Goal: Task Accomplishment & Management: Complete application form

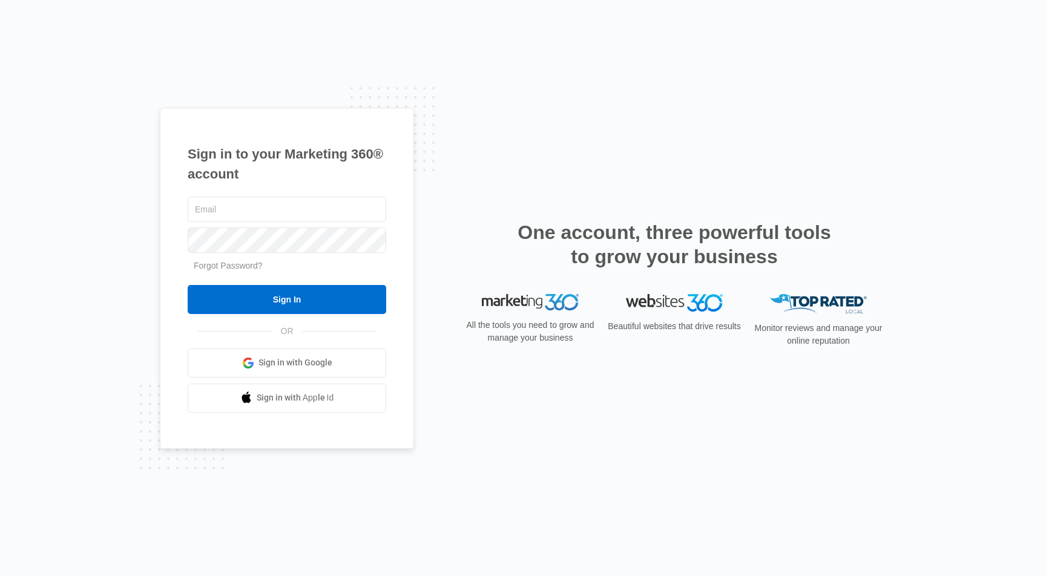
type input "[EMAIL_ADDRESS][DOMAIN_NAME]"
click at [287, 299] on input "Sign In" at bounding box center [287, 299] width 199 height 29
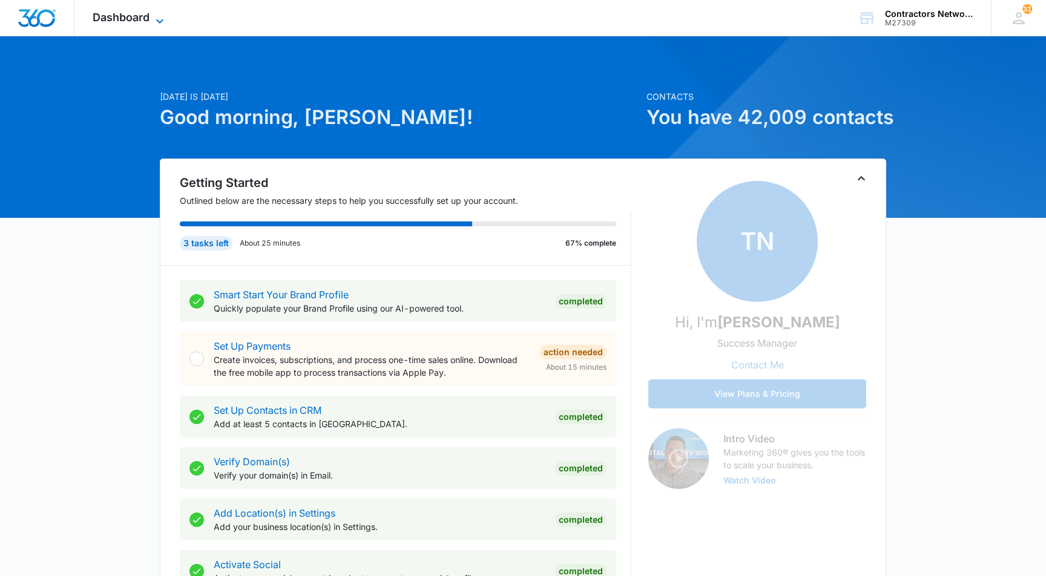
click at [124, 16] on span "Dashboard" at bounding box center [121, 17] width 57 height 13
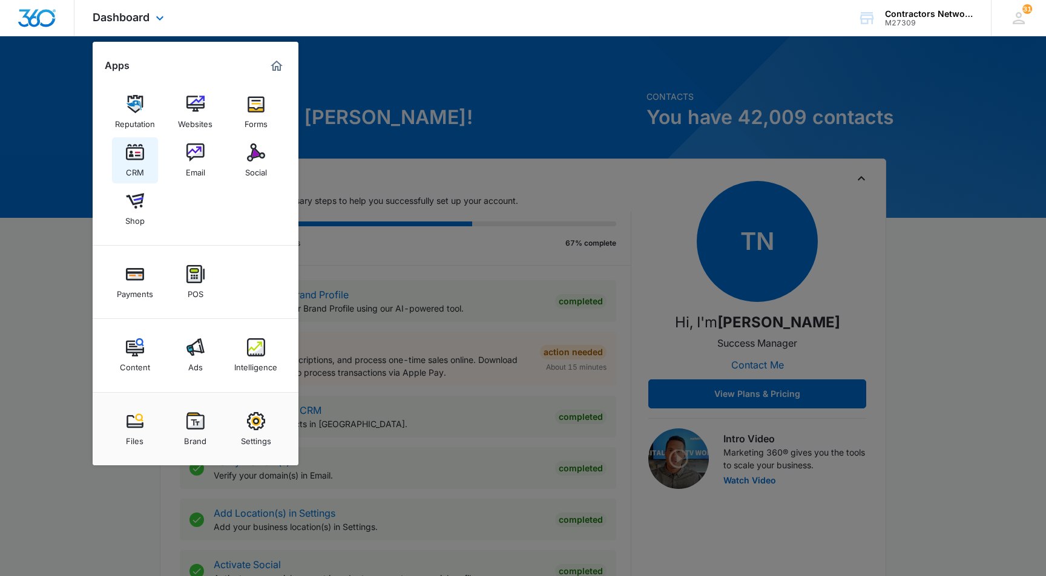
click at [131, 145] on img at bounding box center [135, 152] width 18 height 18
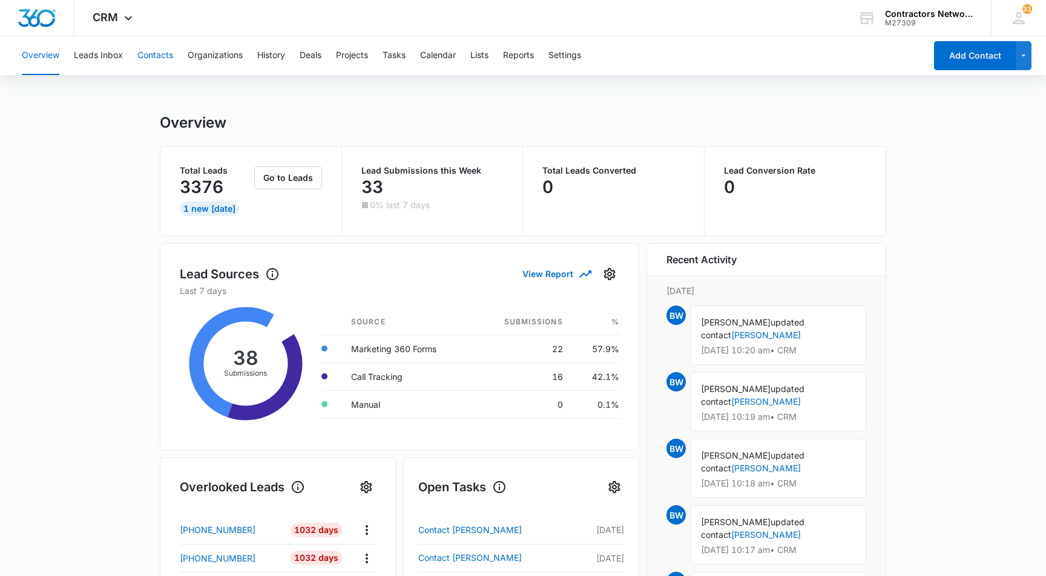
click at [151, 55] on button "Contacts" at bounding box center [155, 55] width 36 height 39
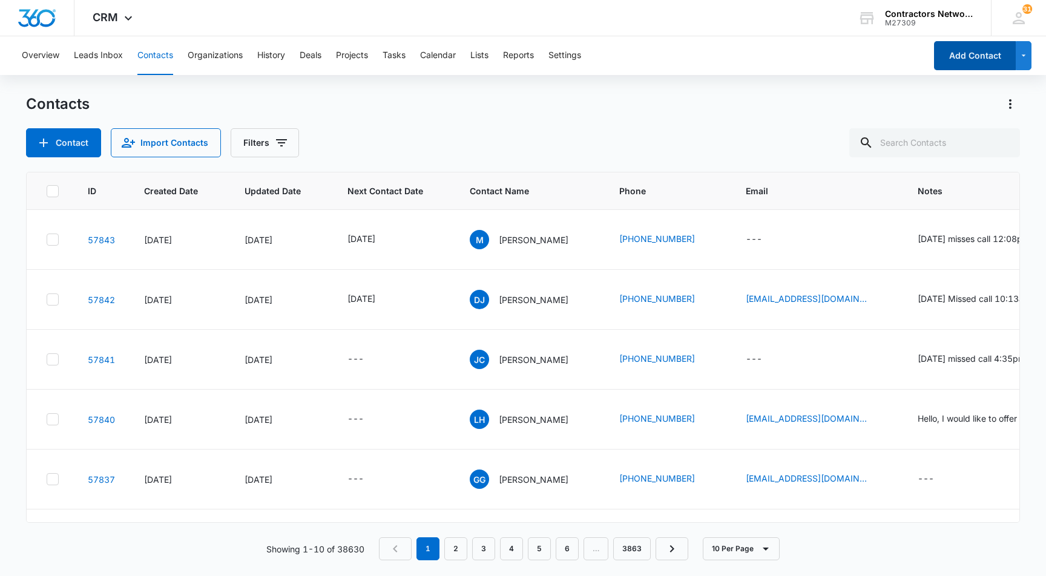
click at [974, 61] on button "Add Contact" at bounding box center [975, 55] width 82 height 29
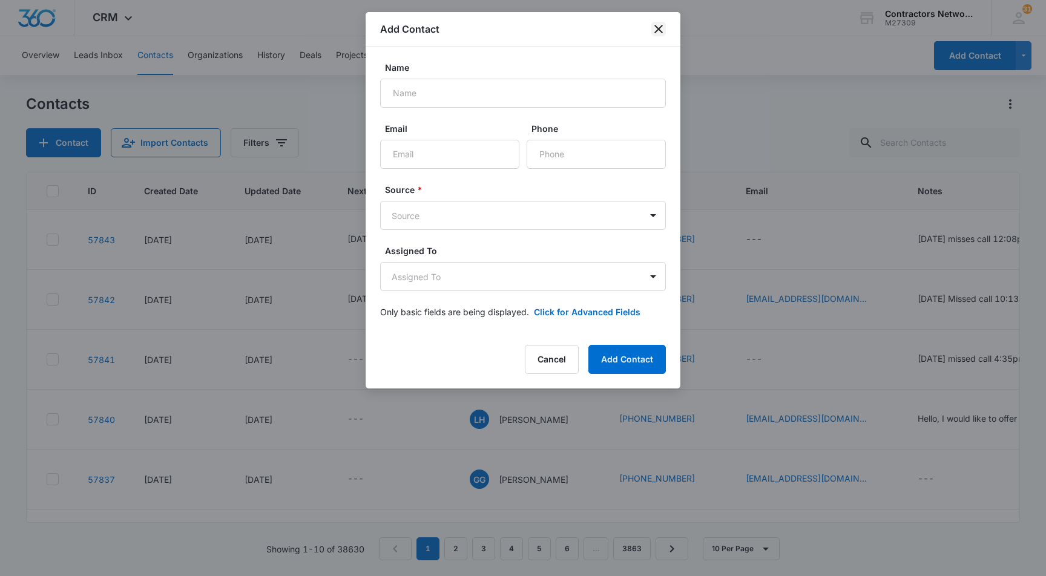
click at [657, 31] on icon "close" at bounding box center [658, 29] width 8 height 8
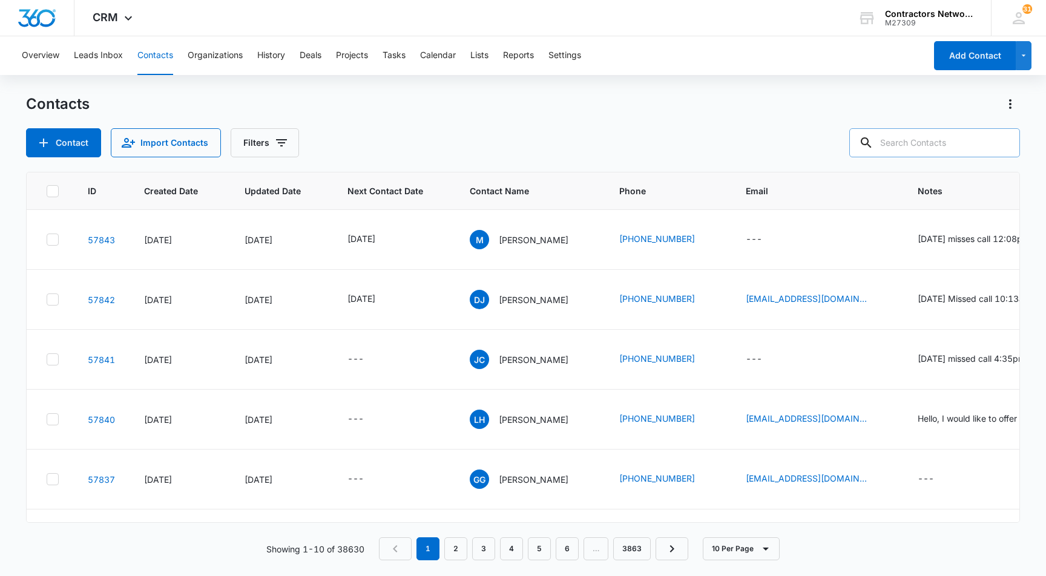
click at [894, 152] on input "text" at bounding box center [934, 142] width 171 height 29
type input "708-690-6908"
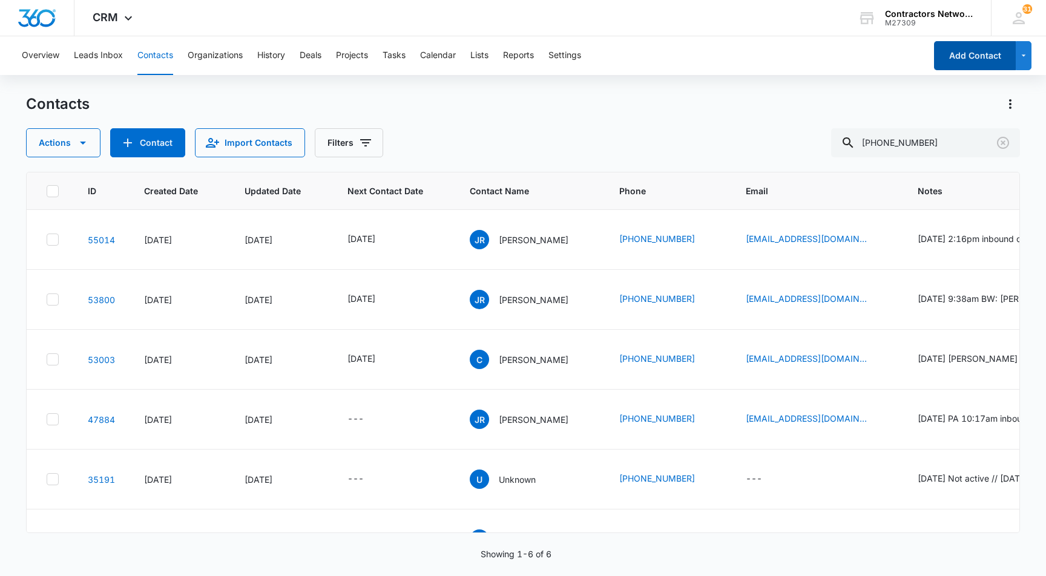
click at [996, 53] on button "Add Contact" at bounding box center [975, 55] width 82 height 29
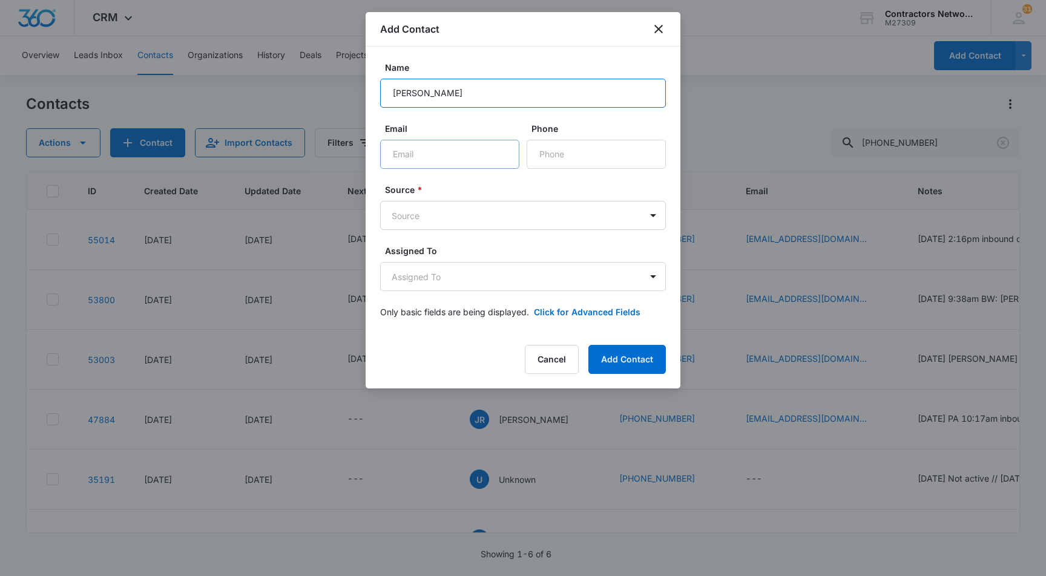
type input "Christopher Thomas"
type input "ceno1017@yahoo.com"
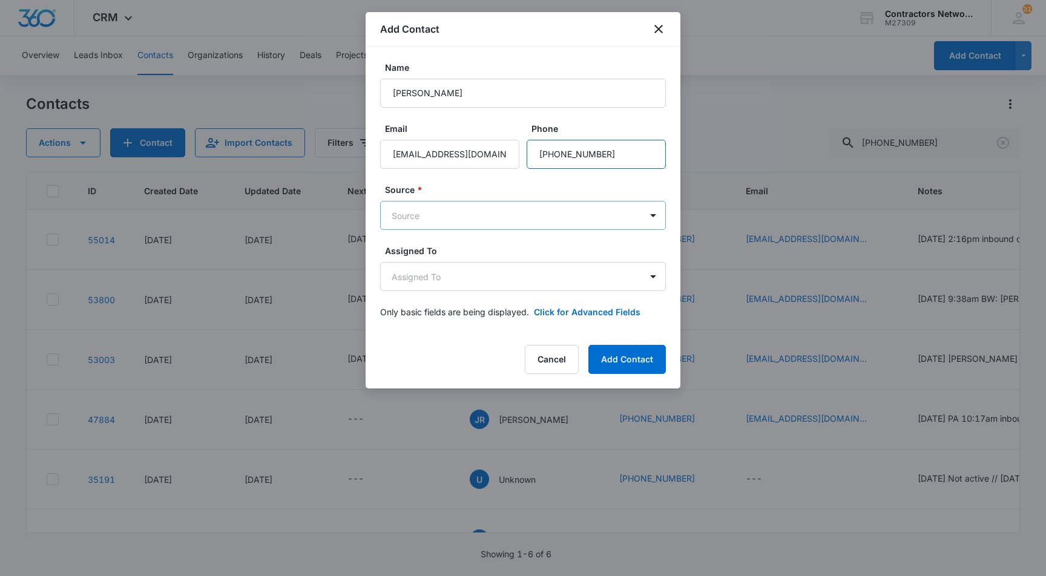
type input "(708) 690-6908"
click at [435, 213] on body "CRM Apps Reputation Websites Forms CRM Email Social Shop Payments POS Content A…" at bounding box center [523, 288] width 1046 height 576
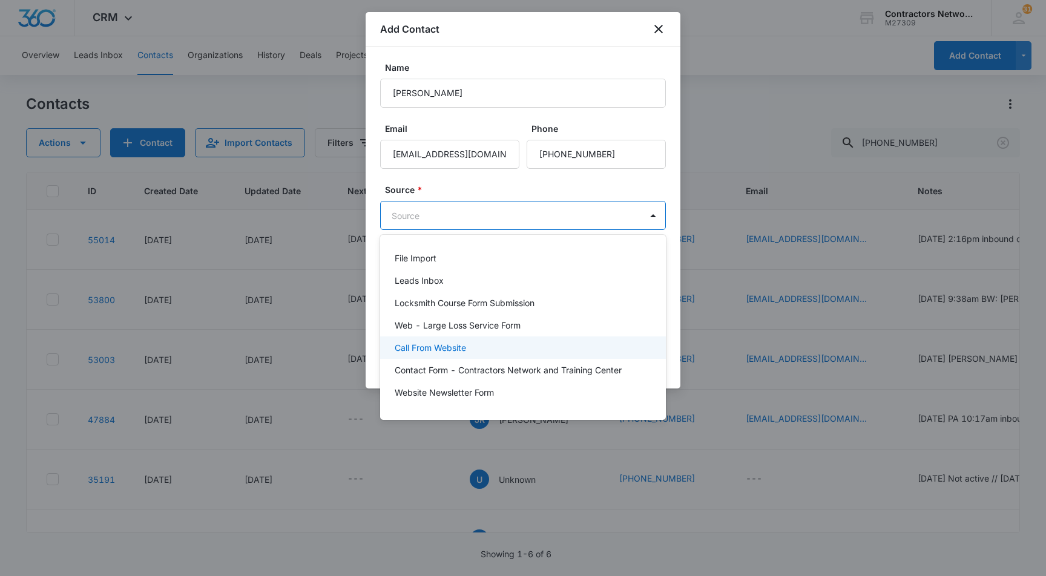
click at [455, 345] on p "Call From Website" at bounding box center [430, 347] width 71 height 13
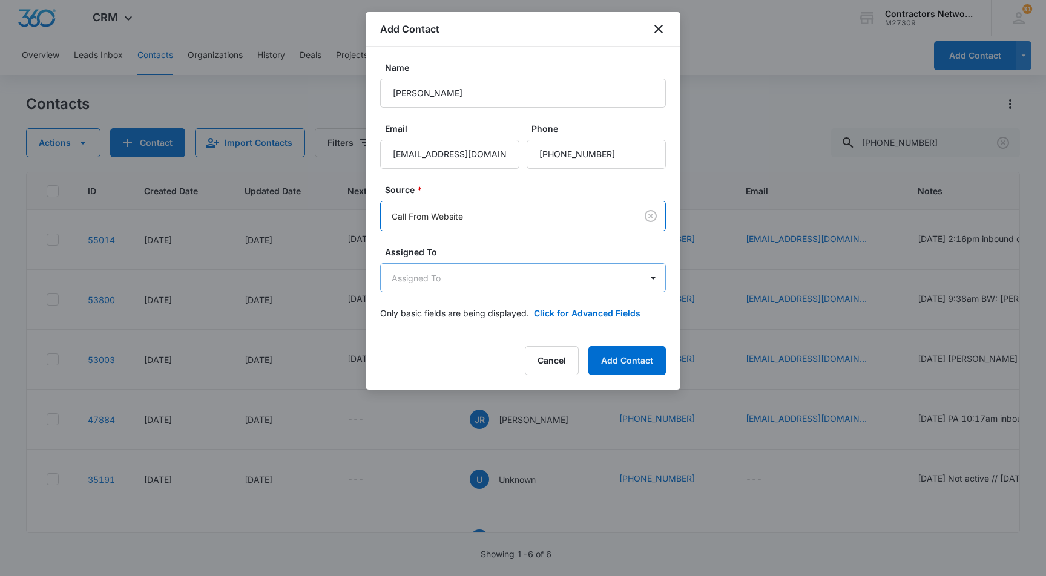
click at [438, 271] on body "CRM Apps Reputation Websites Forms CRM Email Social Shop Payments POS Content A…" at bounding box center [523, 288] width 1046 height 576
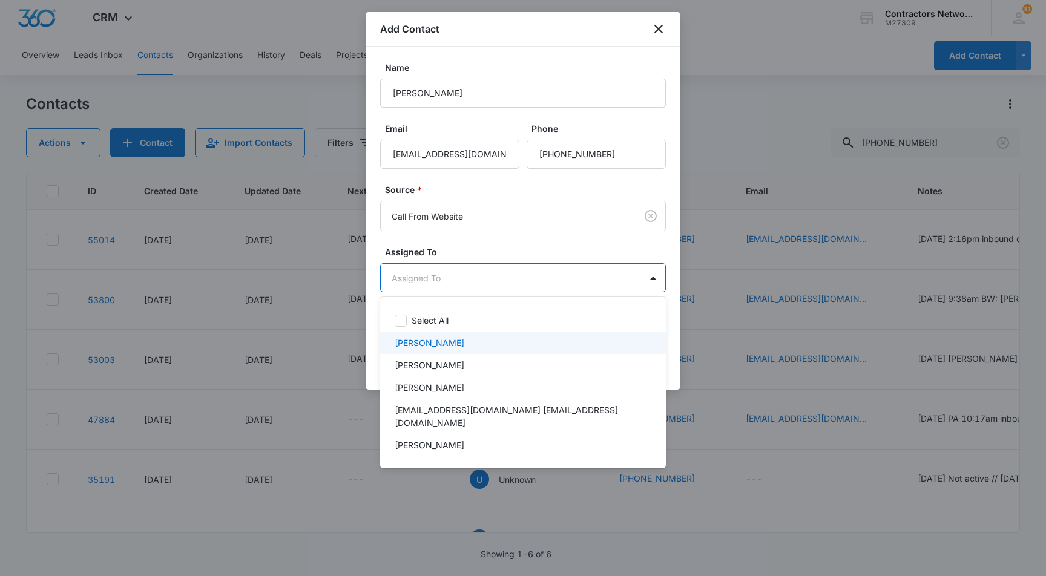
click at [406, 338] on p "Bozena Wojnar" at bounding box center [430, 343] width 70 height 13
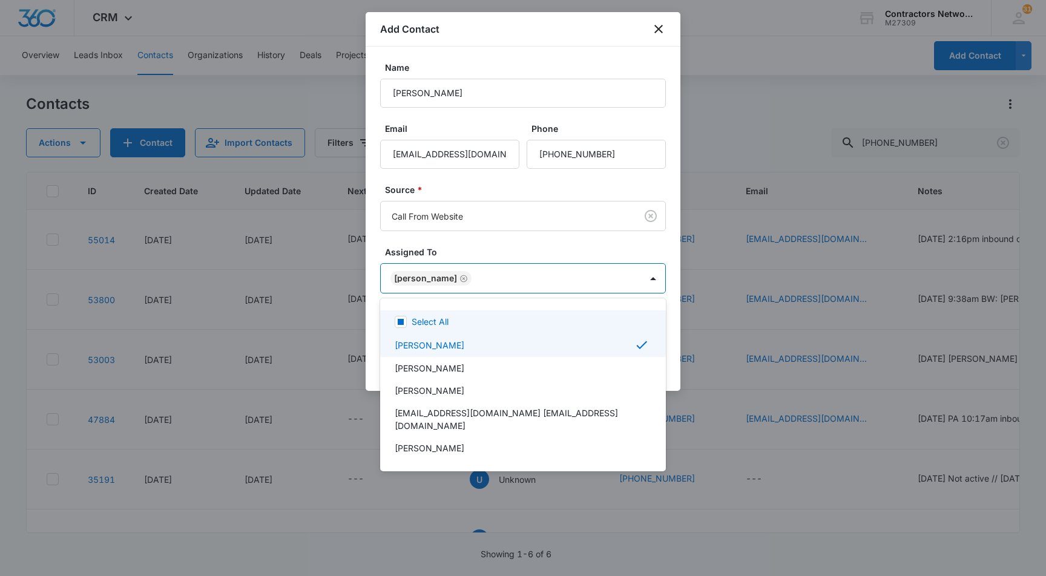
click at [367, 300] on div at bounding box center [523, 288] width 1046 height 576
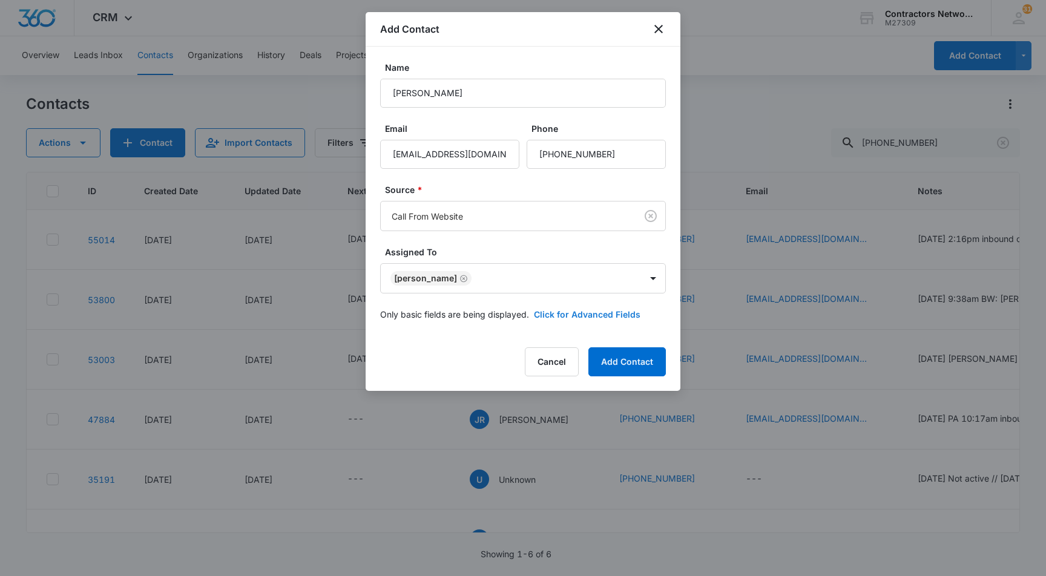
click at [602, 308] on button "Click for Advanced Fields" at bounding box center [587, 314] width 107 height 13
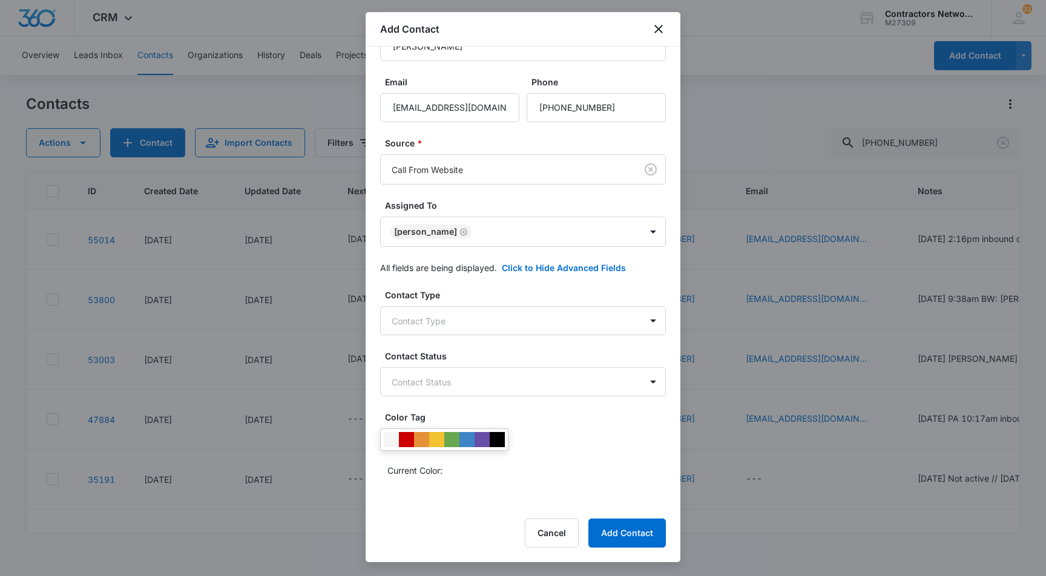
scroll to position [56, 0]
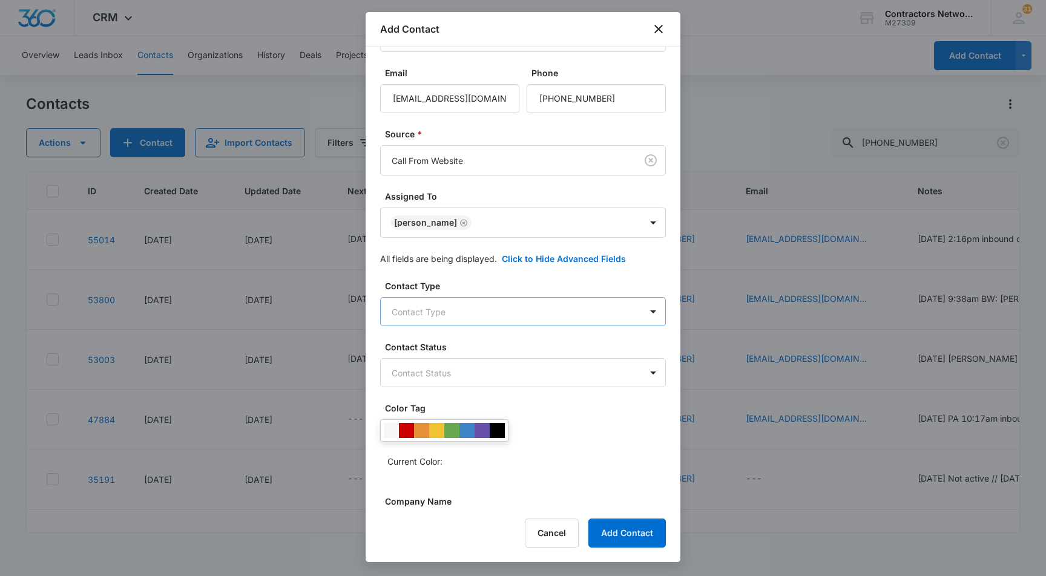
click at [458, 314] on body "CRM Apps Reputation Websites Forms CRM Email Social Shop Payments POS Content A…" at bounding box center [523, 288] width 1046 height 576
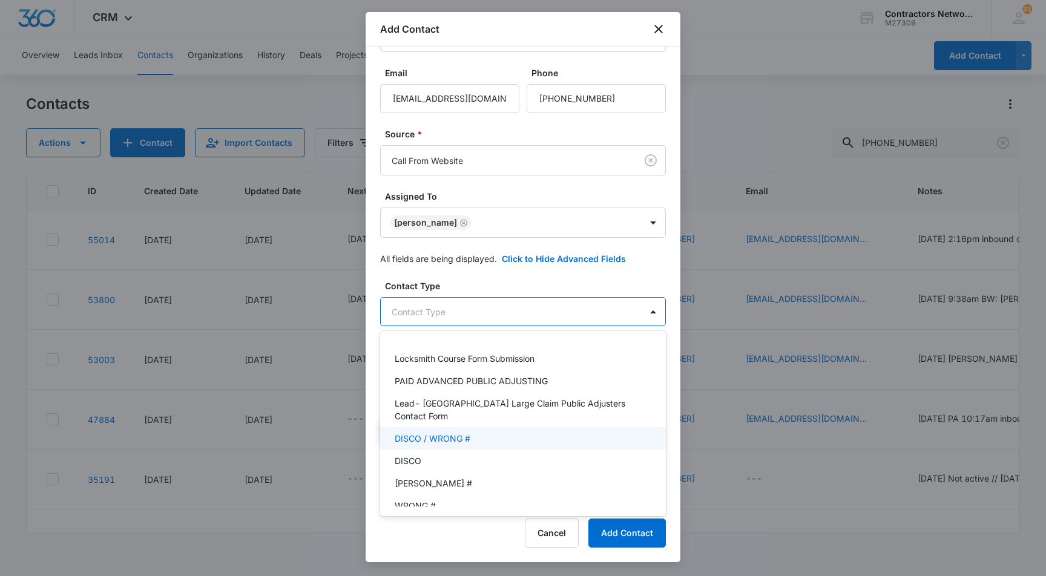
scroll to position [709, 0]
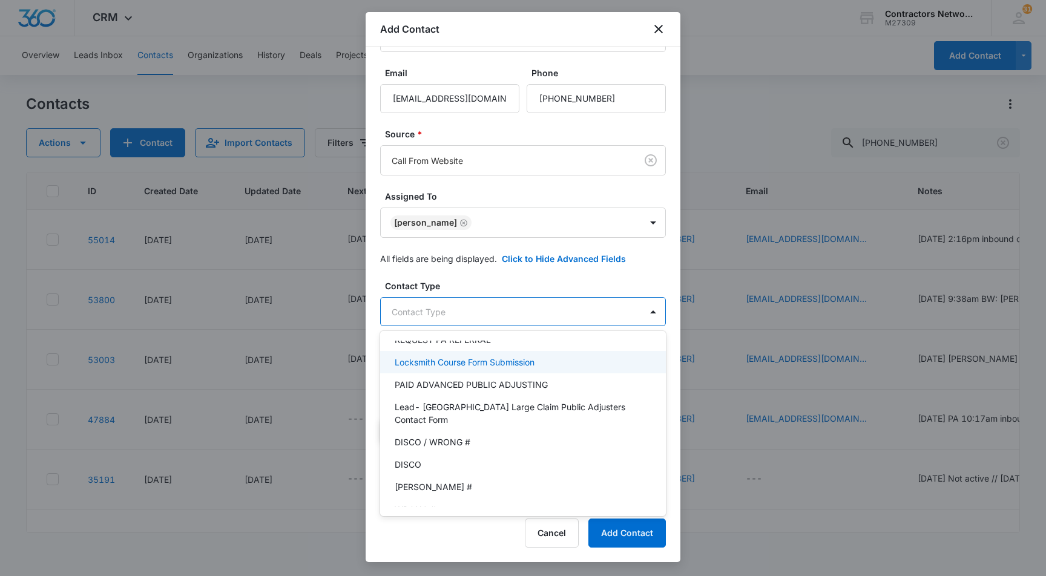
click at [467, 360] on p "Locksmith Course Form Submission" at bounding box center [465, 362] width 140 height 13
click at [368, 357] on div at bounding box center [523, 288] width 1046 height 576
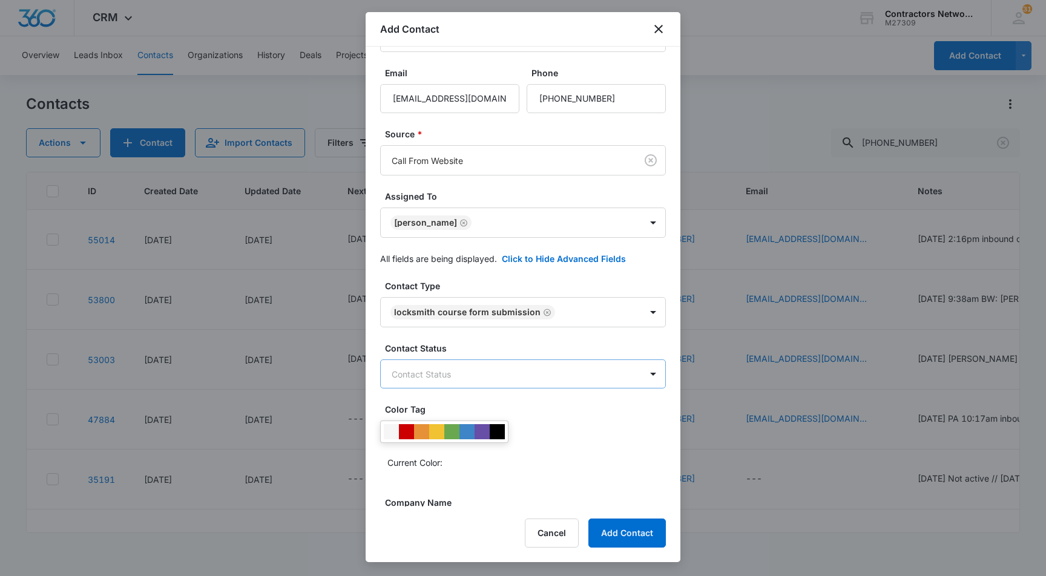
click at [460, 371] on body "CRM Apps Reputation Websites Forms CRM Email Social Shop Payments POS Content A…" at bounding box center [523, 288] width 1046 height 576
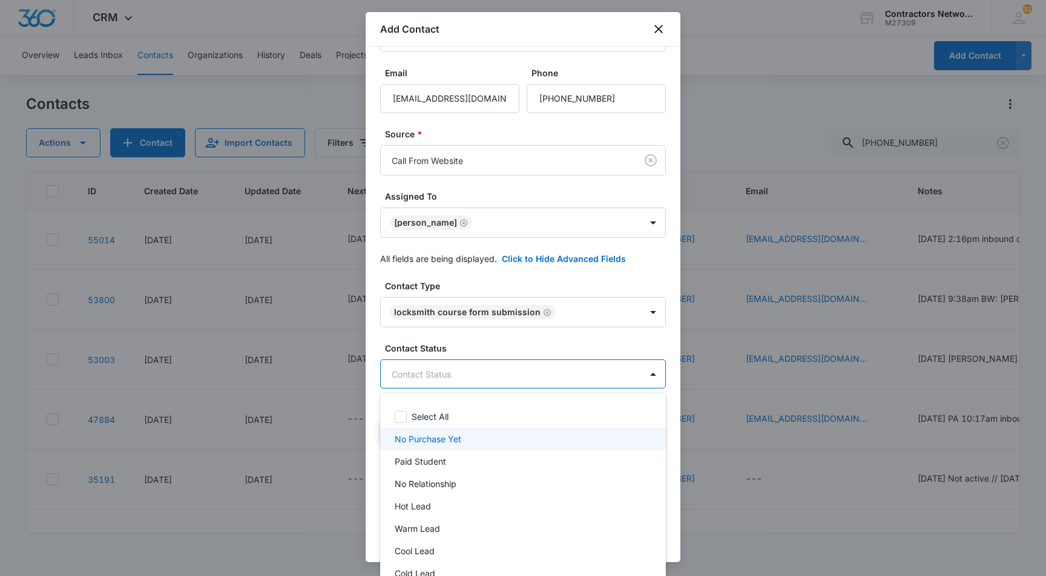
click at [423, 446] on div "No Purchase Yet" at bounding box center [523, 439] width 286 height 22
click at [370, 418] on div at bounding box center [523, 288] width 1046 height 576
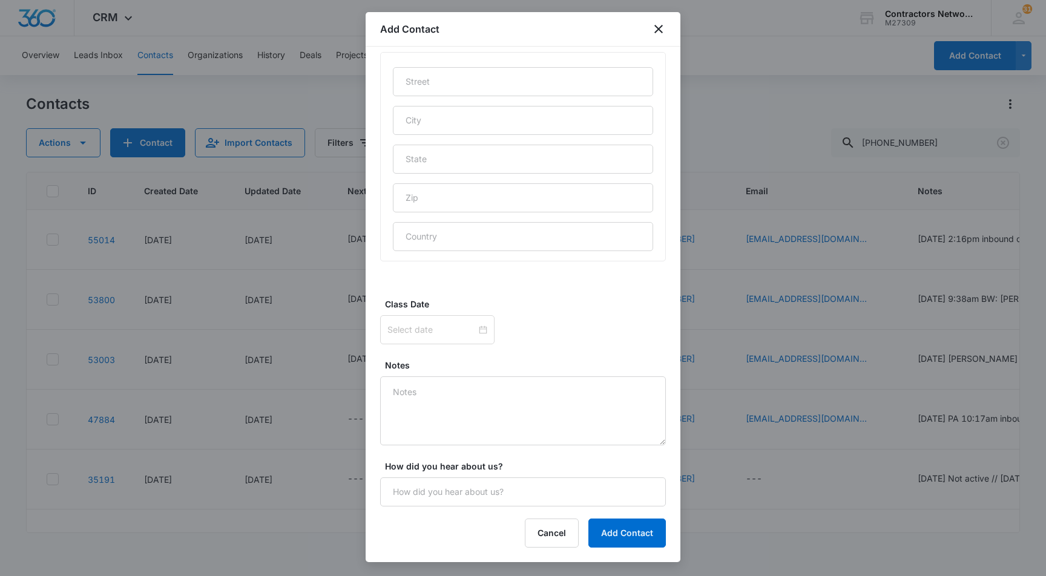
scroll to position [641, 0]
click at [430, 486] on input "How did you hear about us?" at bounding box center [523, 492] width 286 height 29
type input "call from webpage, no ads"
click at [636, 533] on button "Add Contact" at bounding box center [626, 533] width 77 height 29
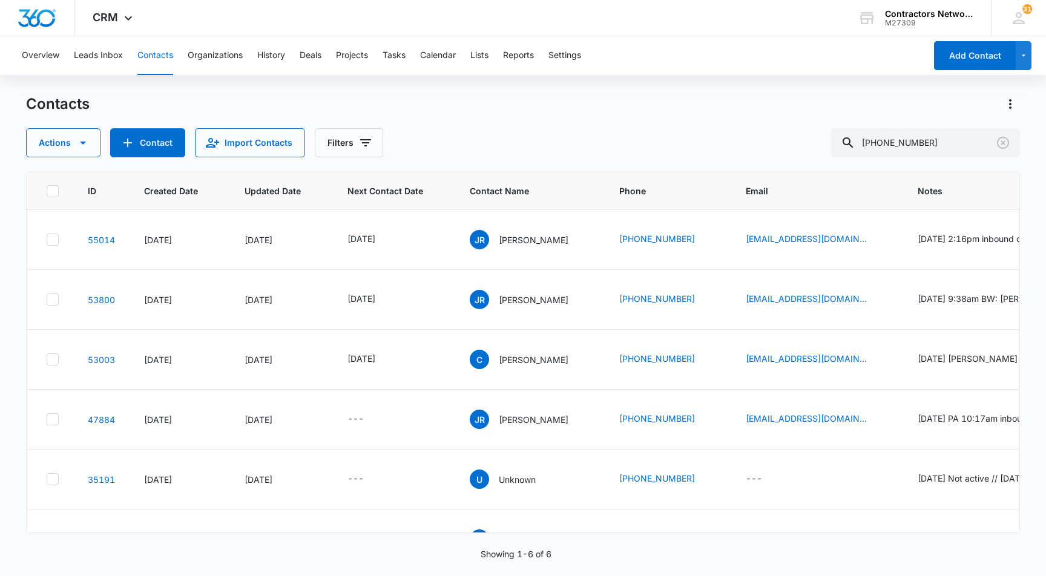
click at [632, 127] on div "Contacts Actions Contact Import Contacts Filters 708-690-6908" at bounding box center [523, 125] width 994 height 63
click at [662, 15] on div "CRM Apps Reputation Websites Forms CRM Email Social Shop Payments POS Content A…" at bounding box center [523, 18] width 1046 height 36
